Goal: Task Accomplishment & Management: Use online tool/utility

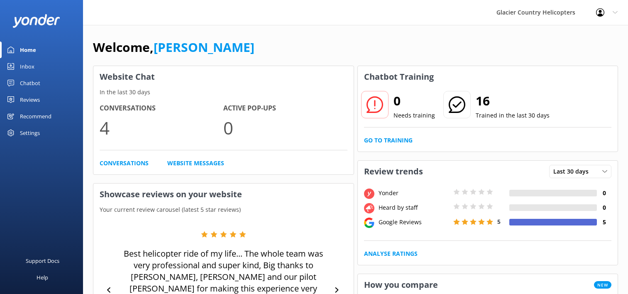
scroll to position [348, 0]
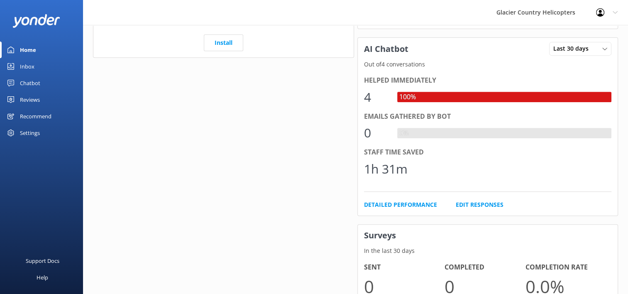
click at [33, 48] on div "Home" at bounding box center [28, 50] width 16 height 17
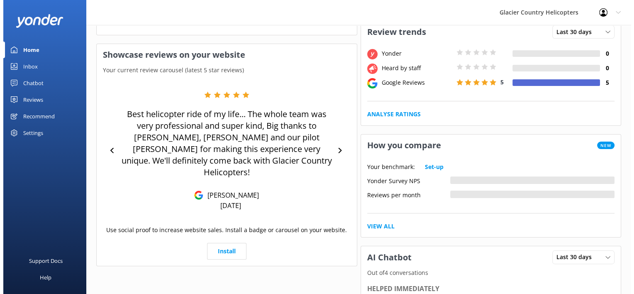
scroll to position [0, 0]
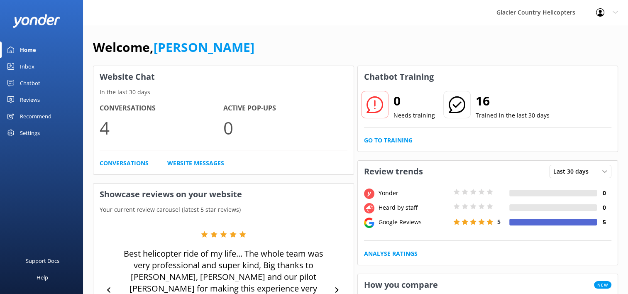
click at [23, 66] on div "Inbox" at bounding box center [27, 66] width 15 height 17
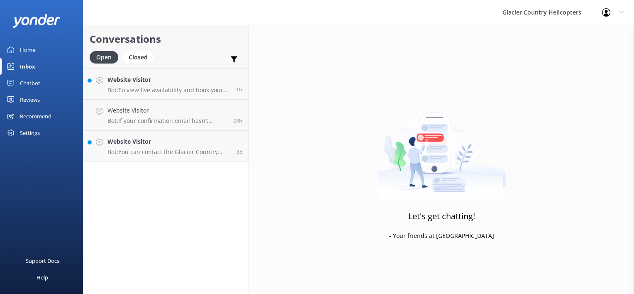
click at [35, 82] on div "Chatbot" at bounding box center [30, 83] width 20 height 17
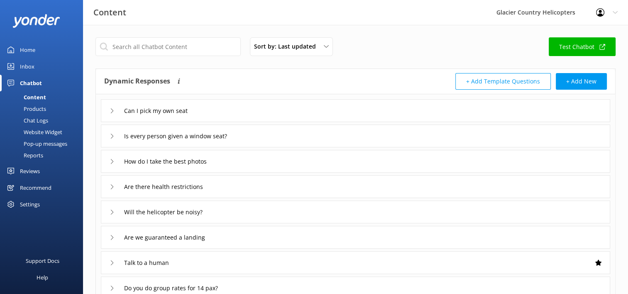
click at [37, 121] on div "Chat Logs" at bounding box center [26, 121] width 43 height 12
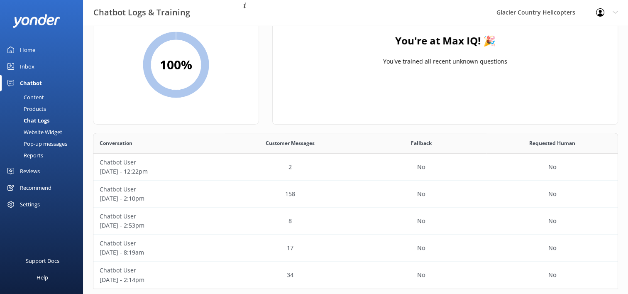
scroll to position [50, 0]
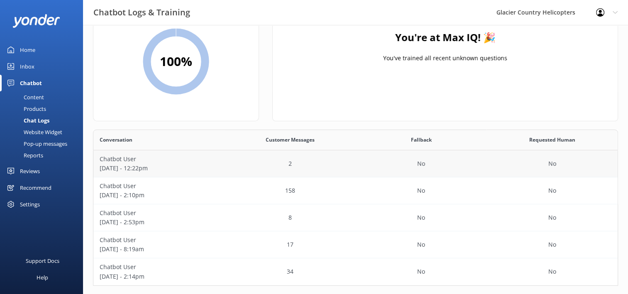
click at [191, 167] on p "[DATE] - 12:22pm" at bounding box center [159, 168] width 119 height 9
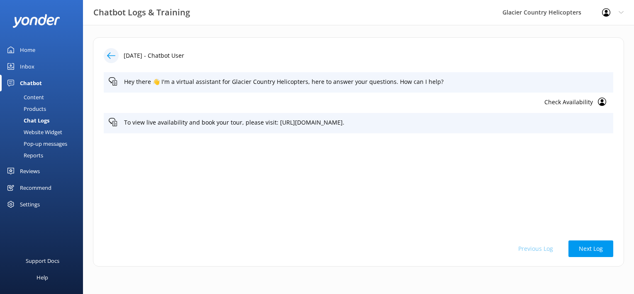
click at [110, 56] on use at bounding box center [111, 55] width 8 height 6
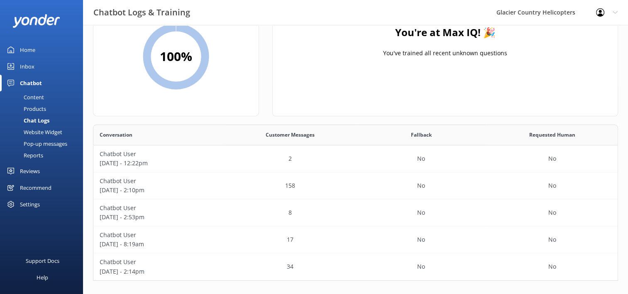
scroll to position [58, 0]
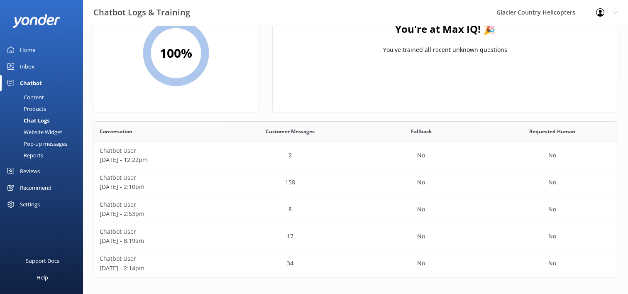
click at [32, 159] on div "Reports" at bounding box center [24, 155] width 38 height 12
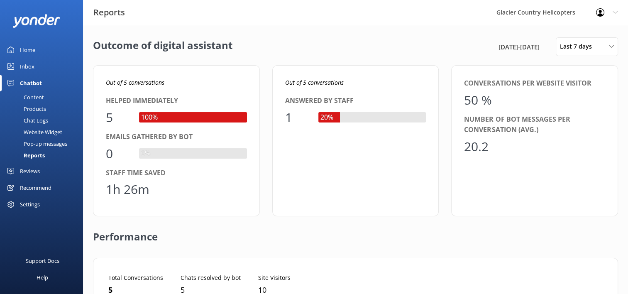
click at [32, 44] on div "Home" at bounding box center [27, 50] width 15 height 17
